Goal: Transaction & Acquisition: Register for event/course

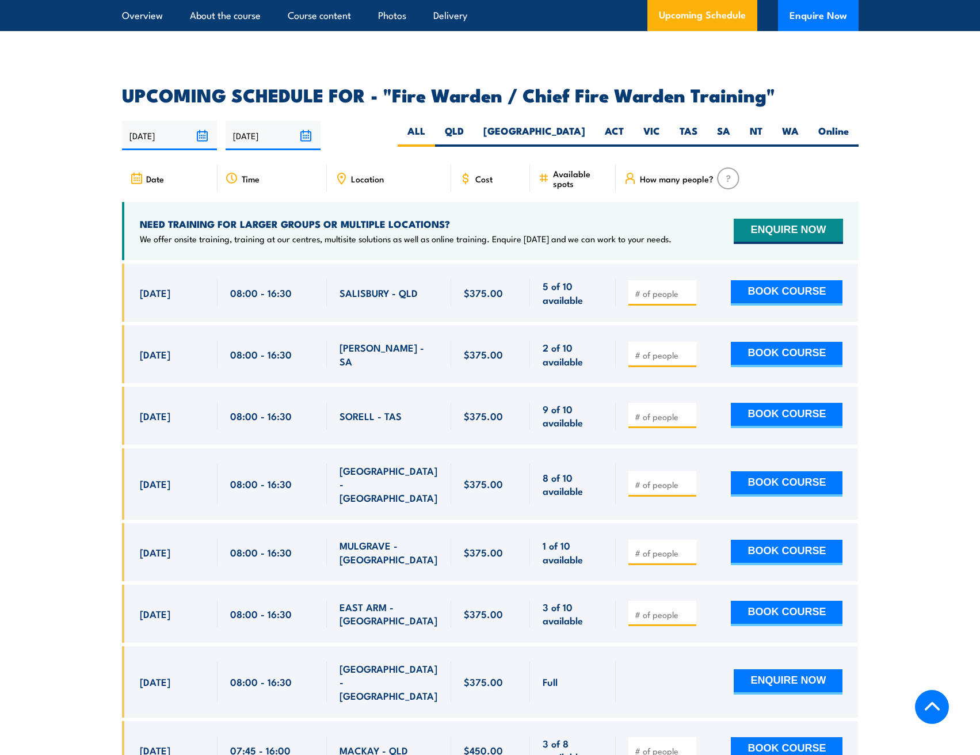
scroll to position [1930, 0]
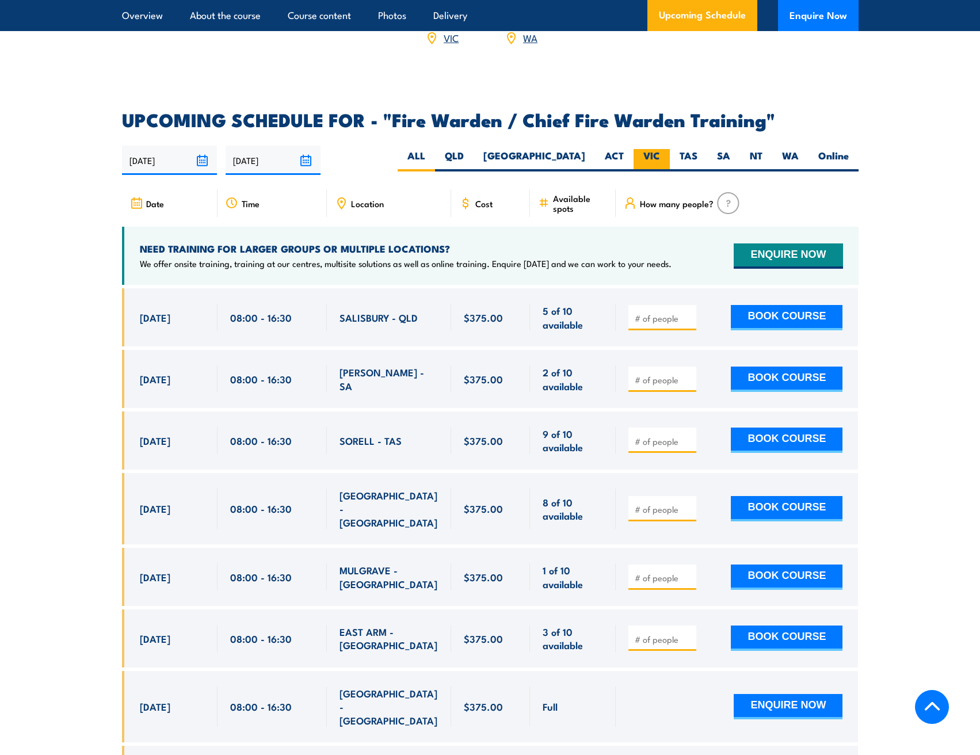
click at [650, 157] on label "VIC" at bounding box center [651, 160] width 36 height 22
click at [660, 156] on input "VIC" at bounding box center [663, 152] width 7 height 7
radio input "true"
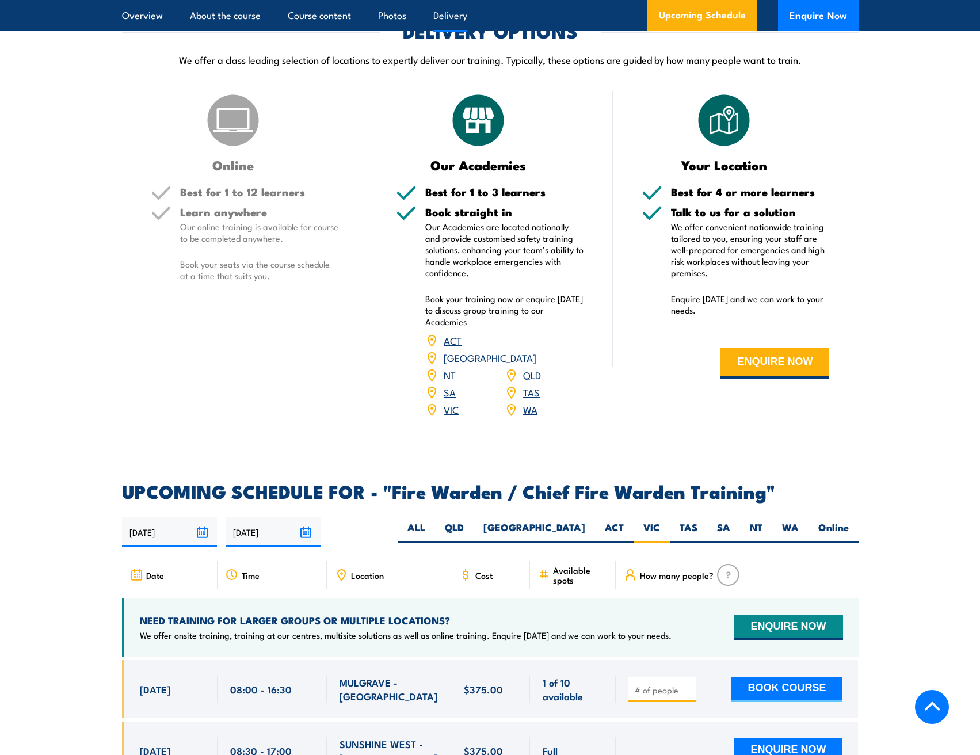
scroll to position [1469, 0]
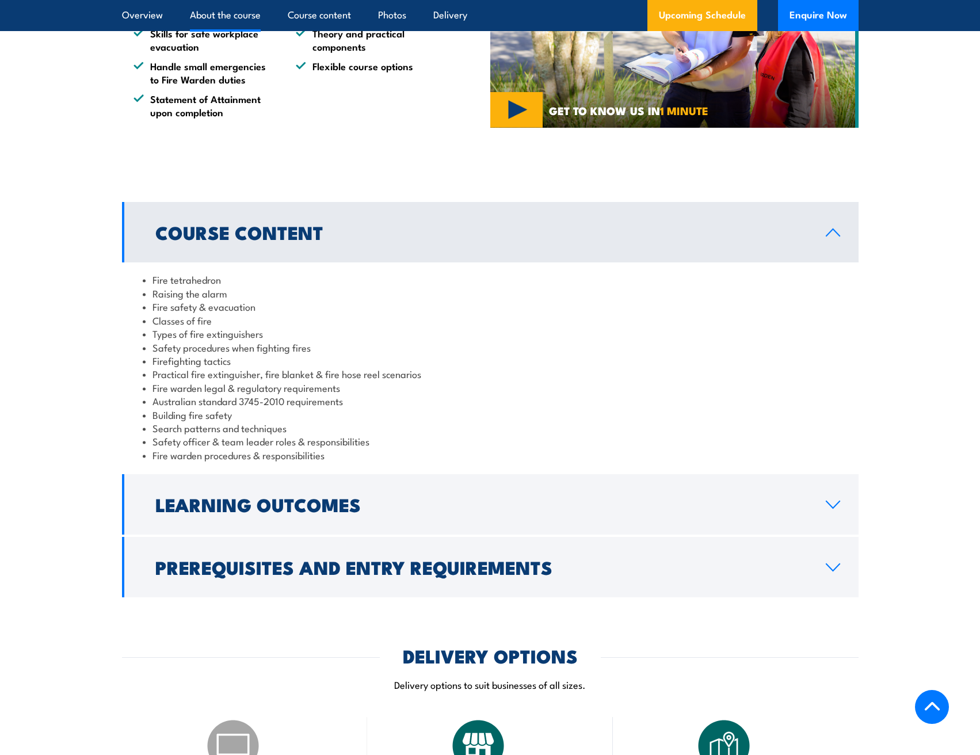
scroll to position [835, 0]
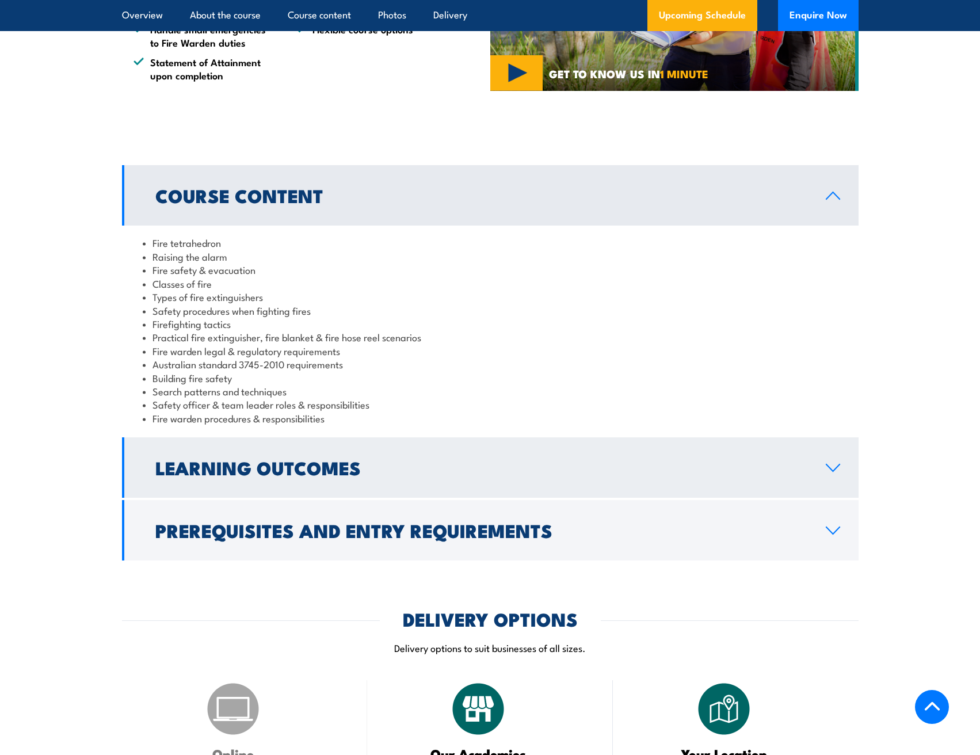
click at [834, 469] on icon at bounding box center [833, 467] width 16 height 9
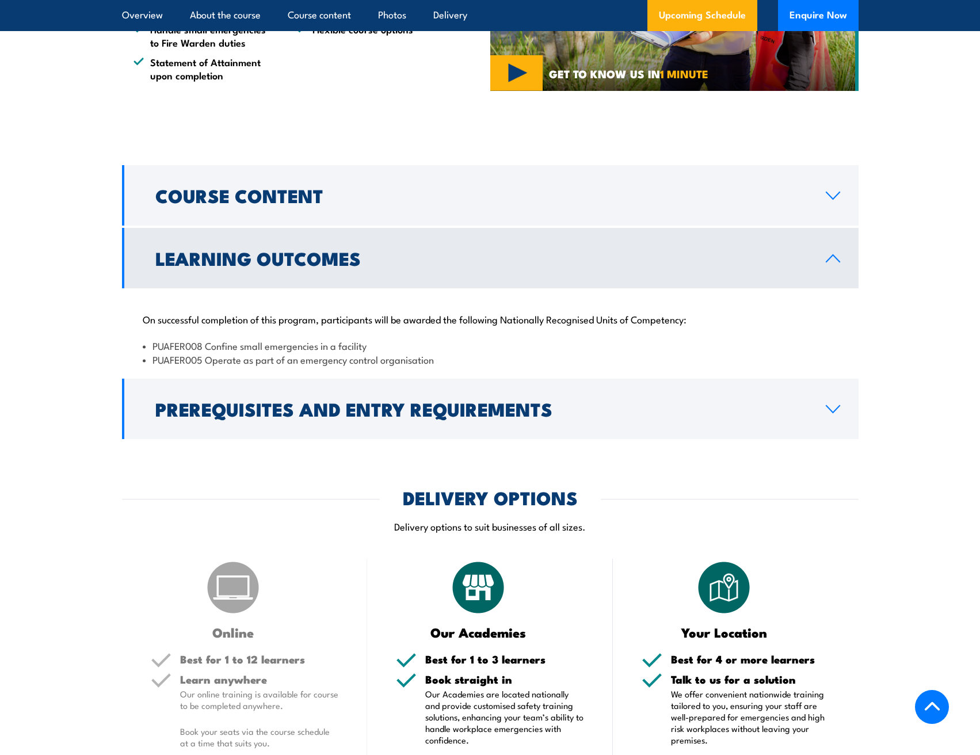
click at [839, 257] on icon at bounding box center [833, 258] width 16 height 9
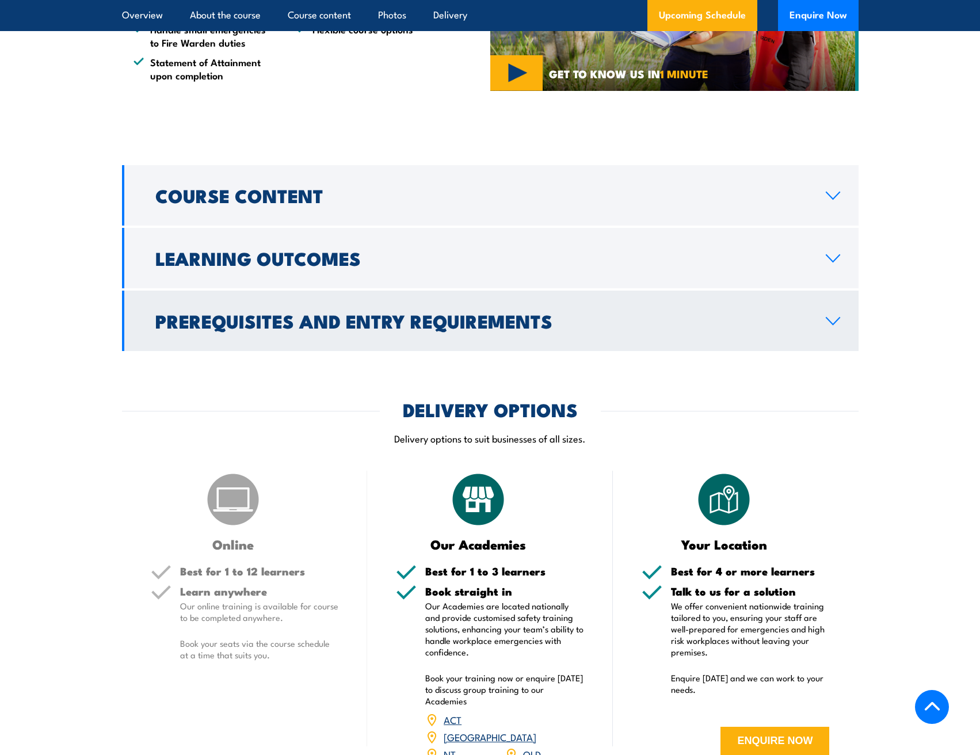
click at [841, 329] on link "Prerequisites and Entry Requirements" at bounding box center [490, 321] width 736 height 60
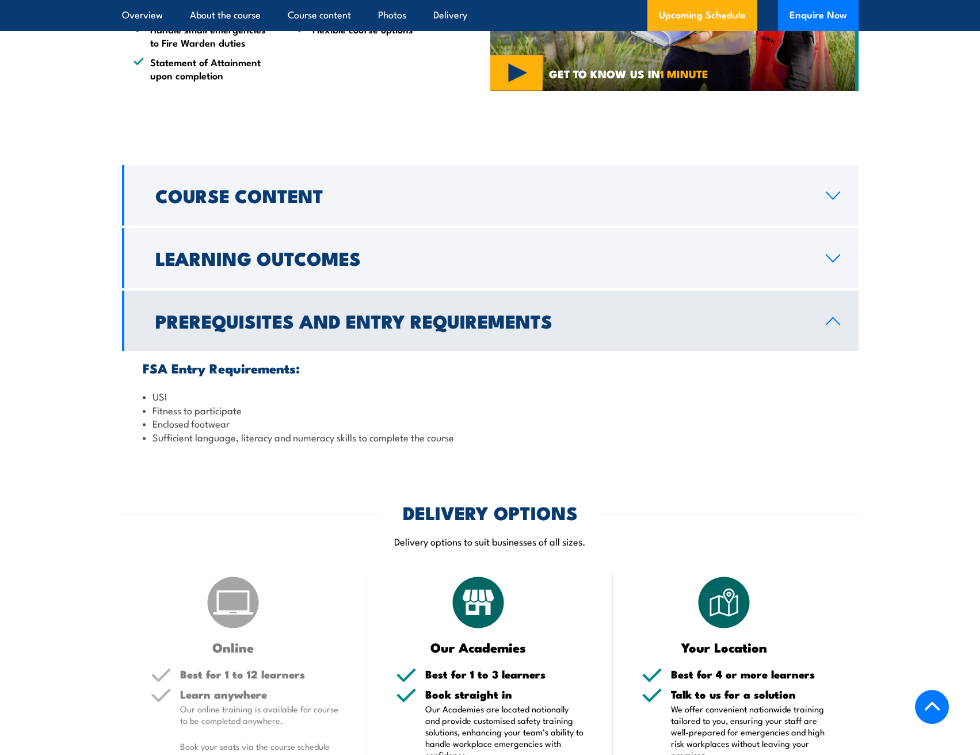
click at [836, 329] on link "Prerequisites and Entry Requirements" at bounding box center [490, 321] width 736 height 60
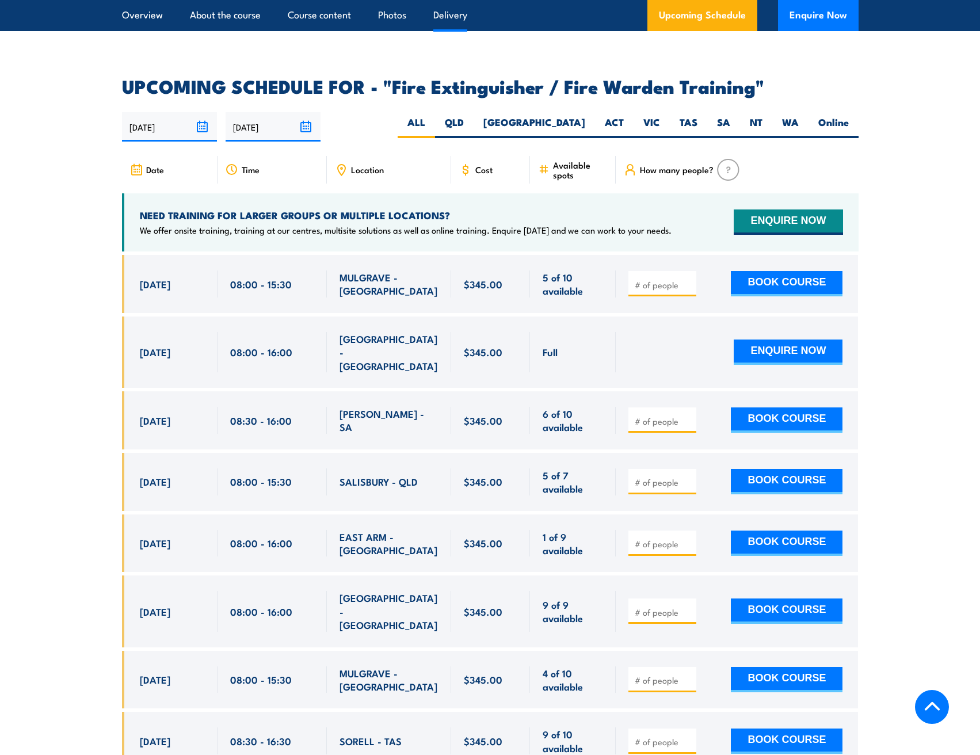
scroll to position [1637, 0]
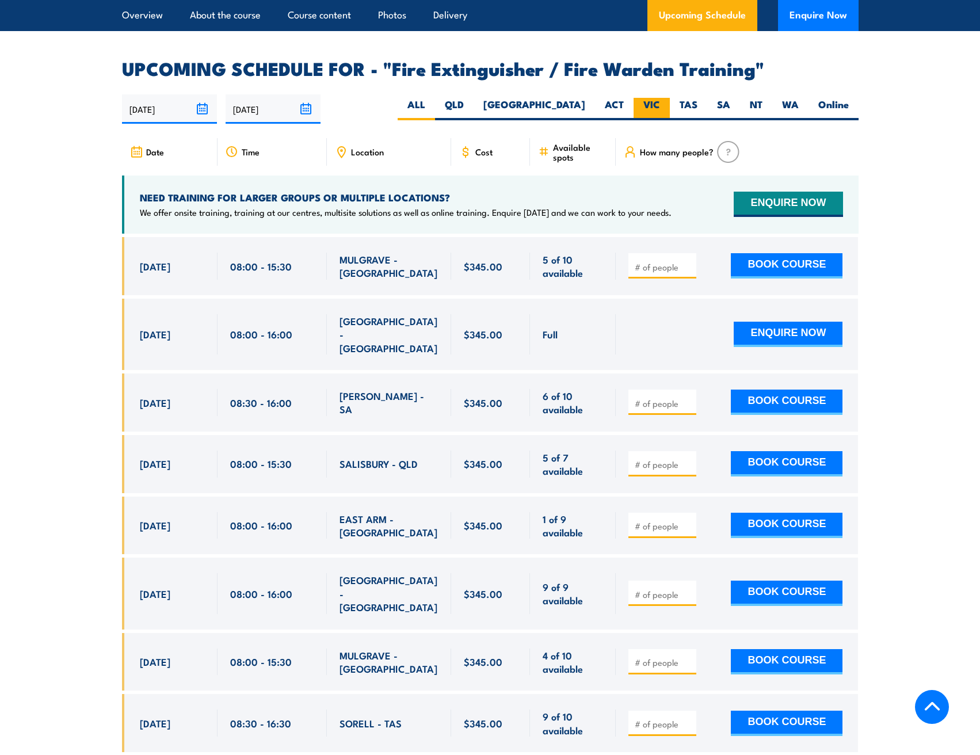
click at [658, 98] on label "VIC" at bounding box center [651, 109] width 36 height 22
click at [660, 98] on input "VIC" at bounding box center [663, 101] width 7 height 7
radio input "true"
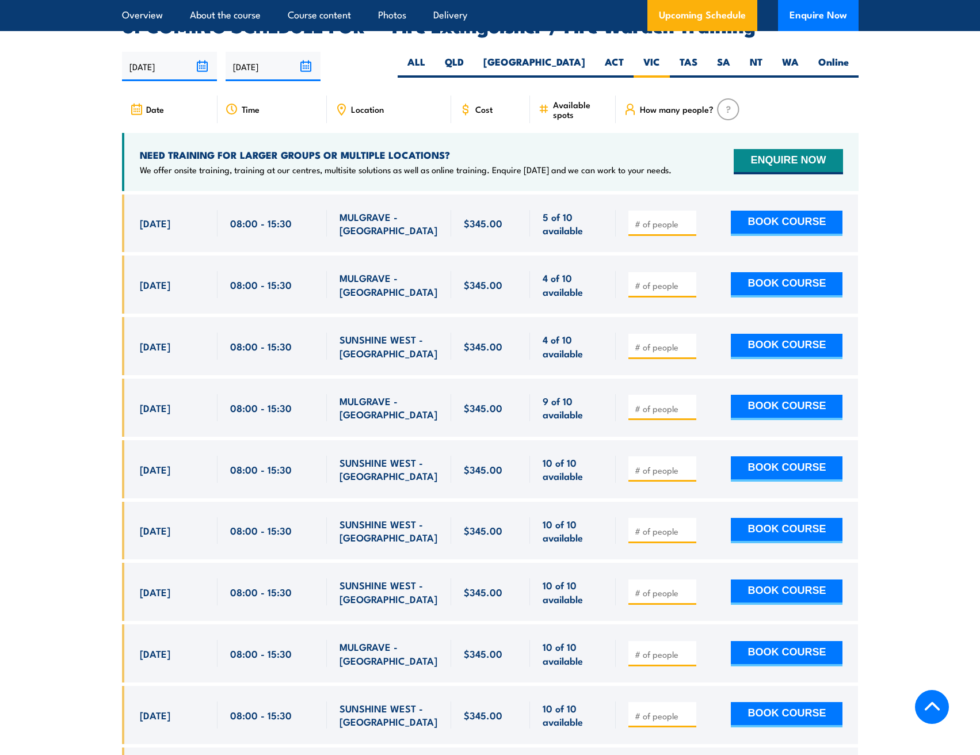
click at [651, 218] on input "number" at bounding box center [664, 224] width 58 height 12
click at [685, 216] on span at bounding box center [662, 222] width 60 height 13
click at [685, 218] on input "1" at bounding box center [664, 224] width 58 height 12
type input "2"
click at [687, 218] on input "2" at bounding box center [664, 224] width 58 height 12
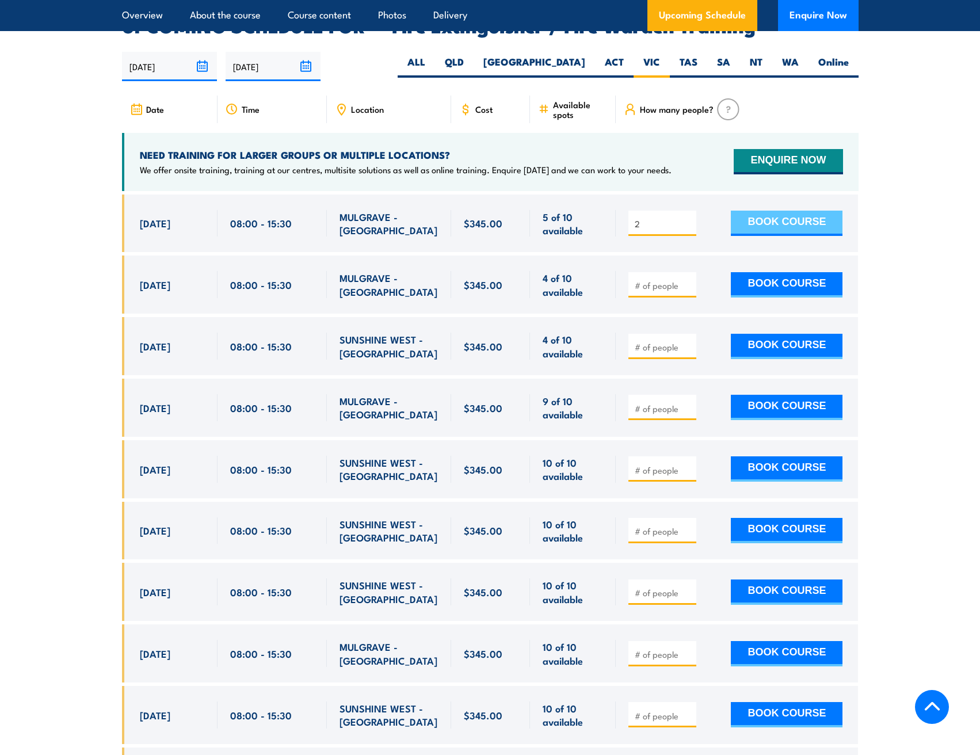
click at [771, 211] on button "BOOK COURSE" at bounding box center [787, 223] width 112 height 25
